Goal: Navigation & Orientation: Find specific page/section

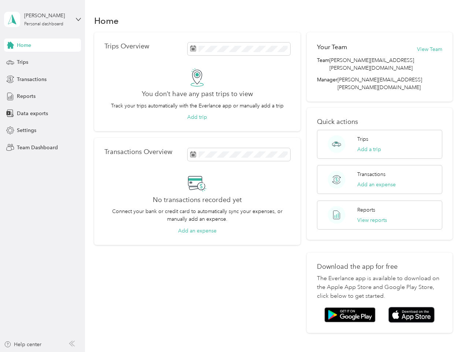
click at [232, 176] on div "No transactions recorded yet Connect your bank or credit card to automatically …" at bounding box center [197, 204] width 186 height 61
click at [43, 19] on div "[PERSON_NAME]" at bounding box center [47, 16] width 46 height 8
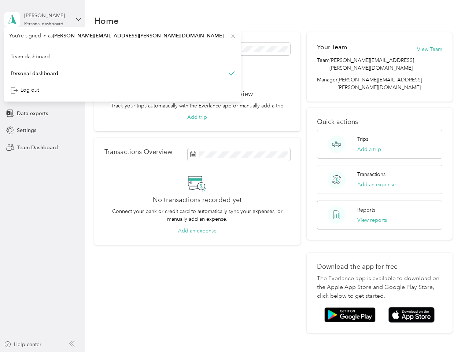
click at [43, 45] on div "You’re signed in as [PERSON_NAME][EMAIL_ADDRESS][PERSON_NAME][DOMAIN_NAME] Team…" at bounding box center [122, 64] width 237 height 75
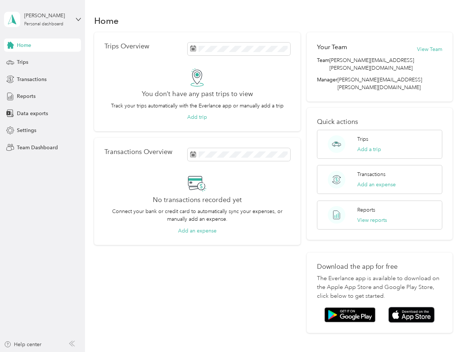
click at [10, 45] on div "You’re signed in as [PERSON_NAME][EMAIL_ADDRESS][PERSON_NAME][DOMAIN_NAME] Team…" at bounding box center [122, 64] width 237 height 75
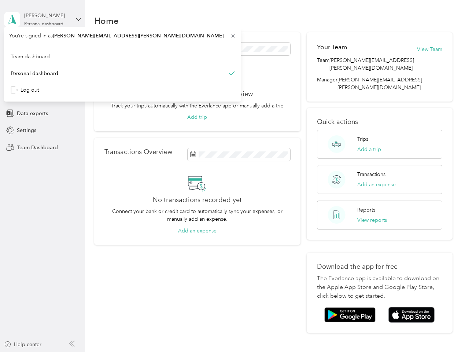
click at [43, 62] on div "Trips" at bounding box center [42, 62] width 77 height 13
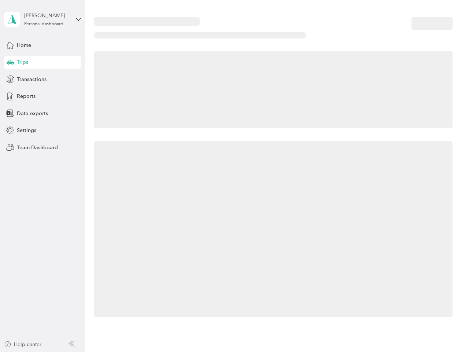
click at [10, 62] on icon at bounding box center [11, 62] width 8 height 4
click at [43, 79] on span "Transactions" at bounding box center [32, 79] width 30 height 8
click at [10, 79] on icon at bounding box center [10, 79] width 8 height 8
click at [43, 96] on div "Reports" at bounding box center [42, 96] width 77 height 13
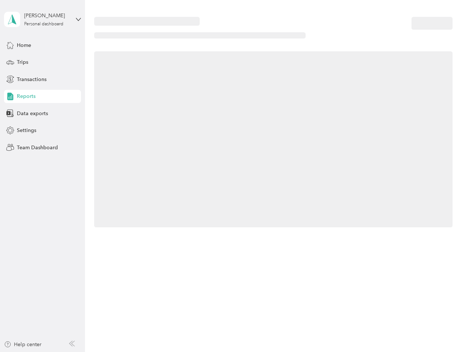
click at [10, 96] on icon at bounding box center [10, 96] width 8 height 8
